Goal: Task Accomplishment & Management: Book appointment/travel/reservation

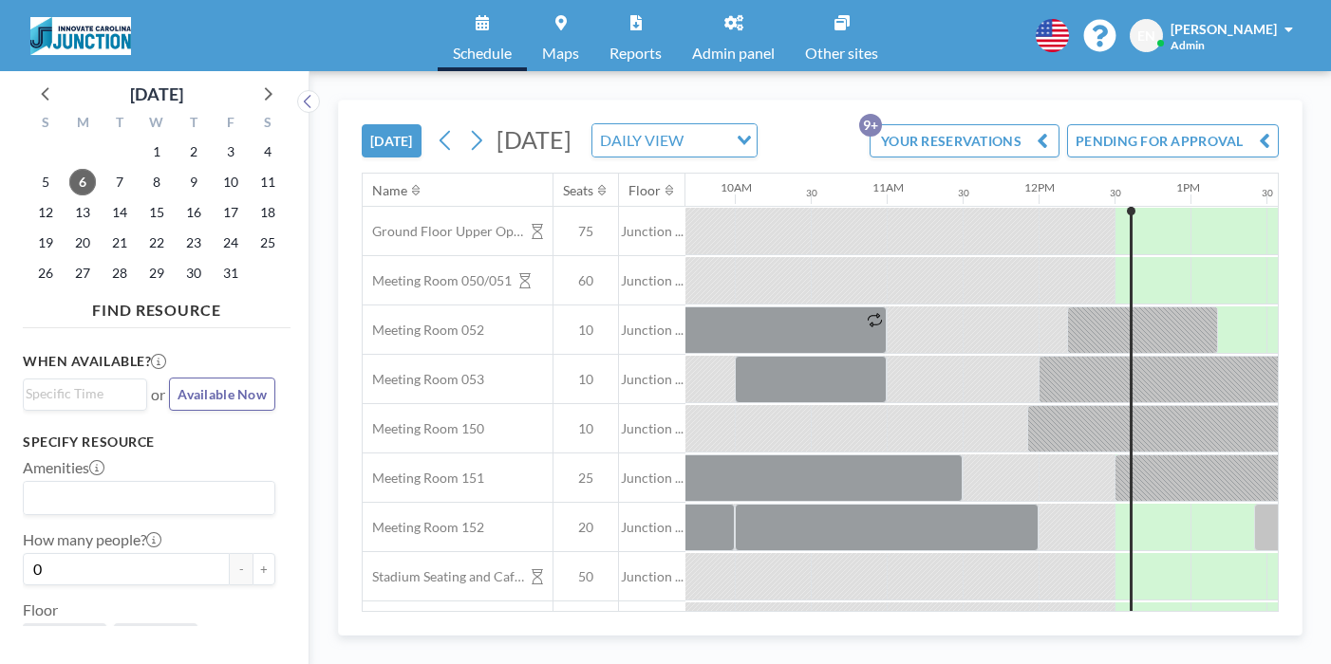
scroll to position [0, 1481]
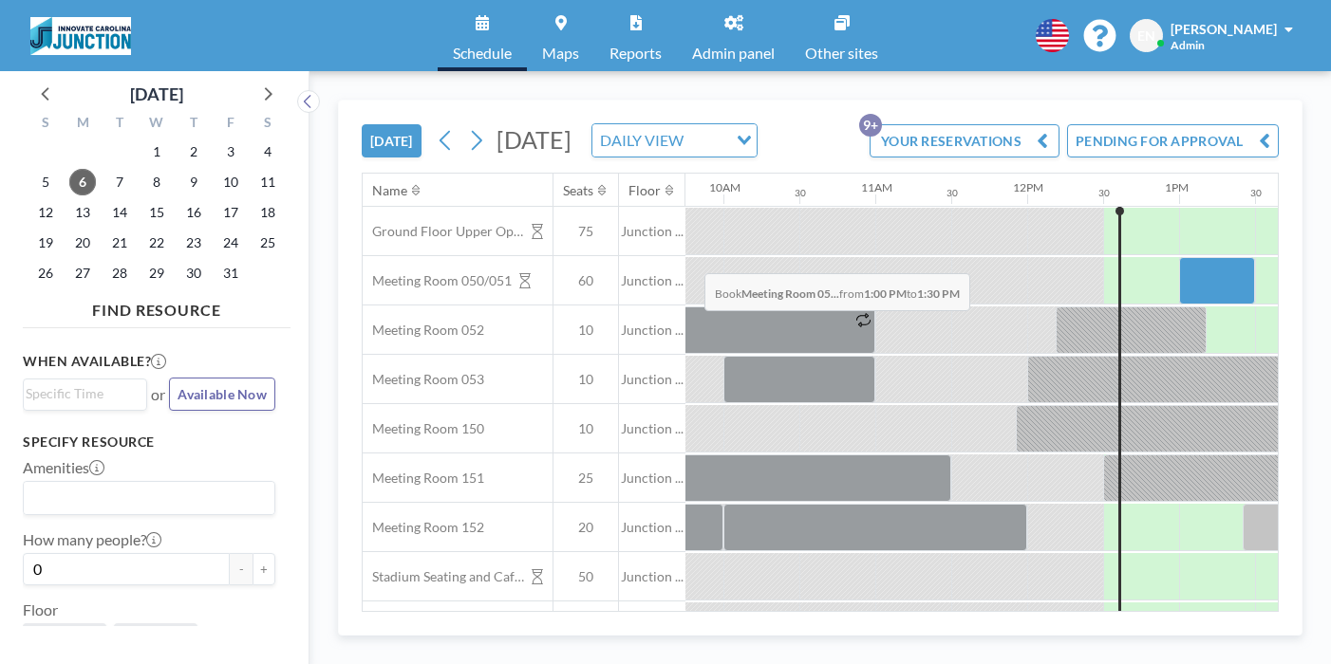
click at [1179, 257] on div at bounding box center [1217, 280] width 76 height 47
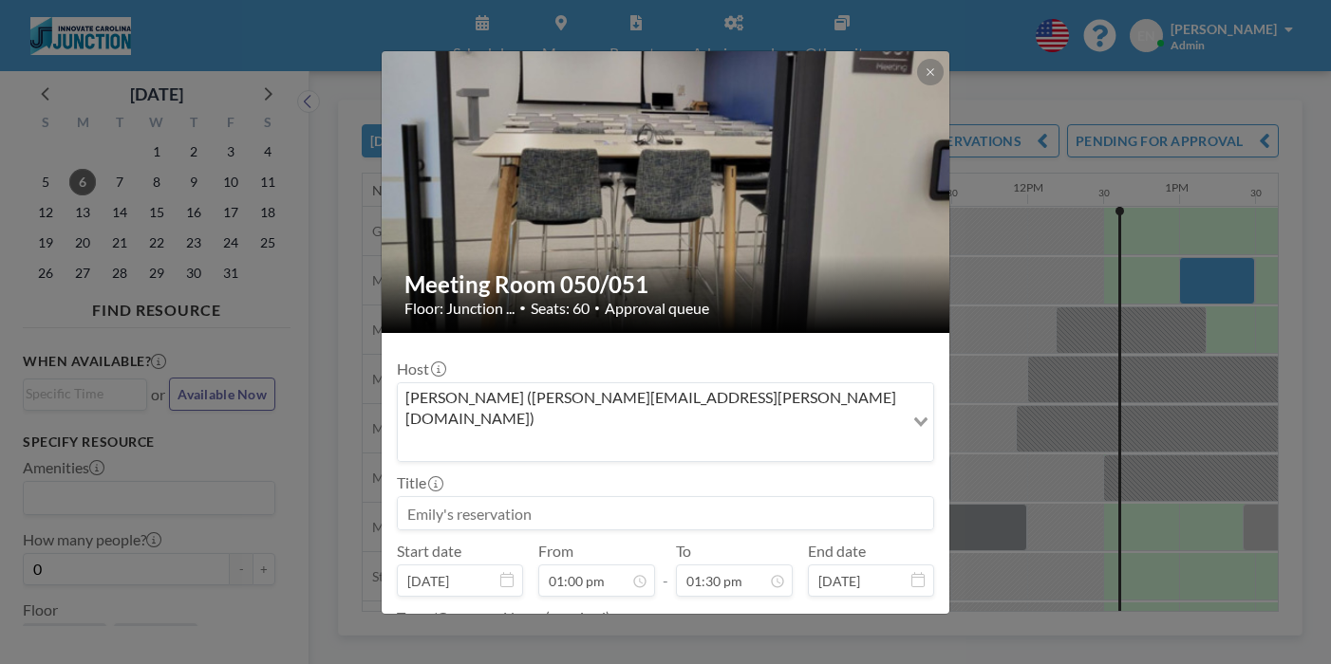
click at [548, 497] on input at bounding box center [665, 513] width 535 height 32
type input "[PERSON_NAME]'s Reservation"
click at [534, 631] on textarea at bounding box center [665, 647] width 537 height 32
type textarea "Innovate"
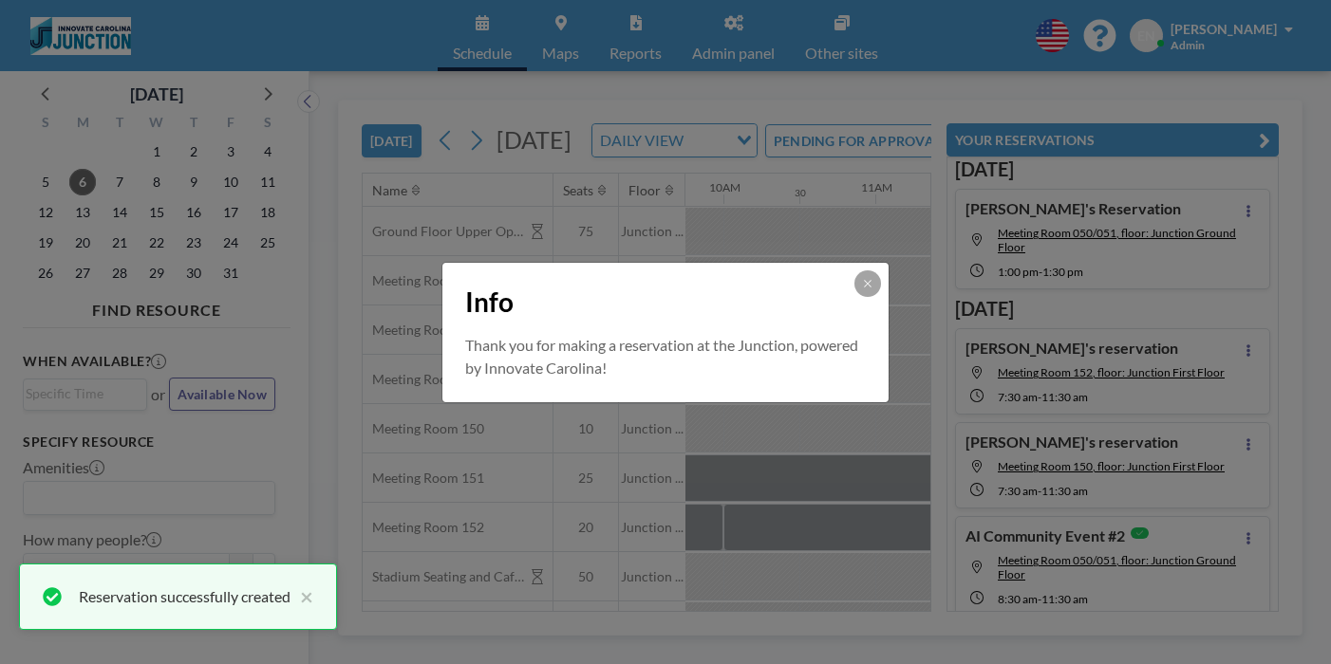
click at [854, 297] on button at bounding box center [867, 284] width 27 height 27
